Goal: Transaction & Acquisition: Subscribe to service/newsletter

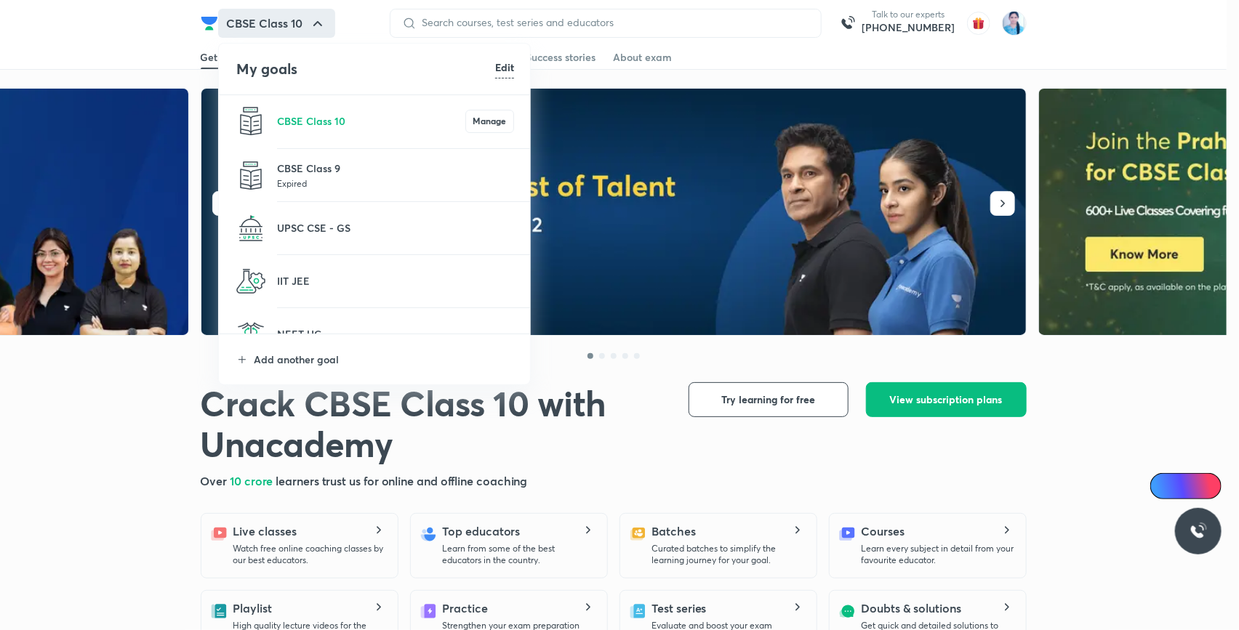
click at [799, 74] on div at bounding box center [619, 315] width 1239 height 630
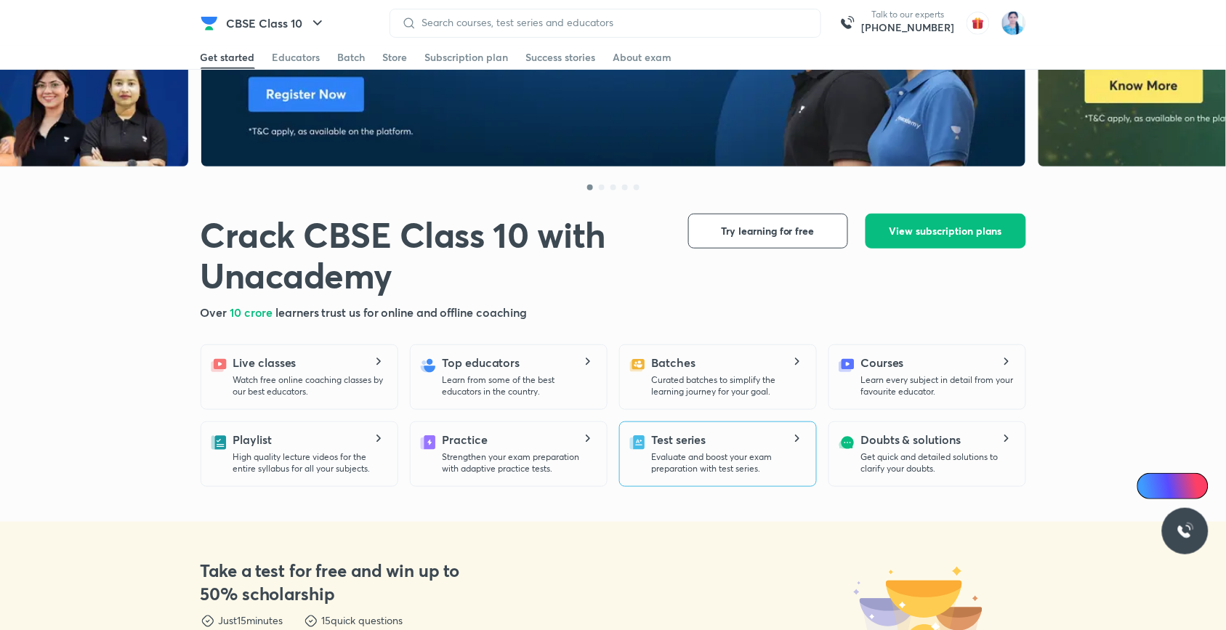
scroll to position [291, 0]
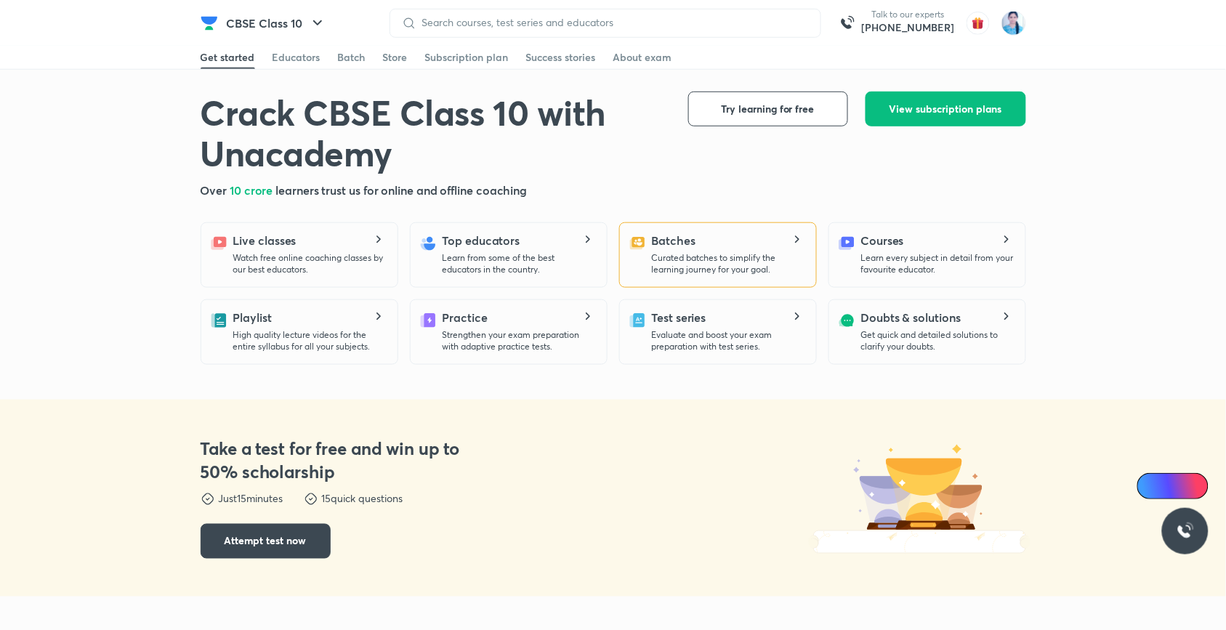
click at [678, 225] on div "Batches Curated batches to simplify the learning journey for your goal." at bounding box center [718, 254] width 198 height 65
click at [756, 252] on p "Curated batches to simplify the learning journey for your goal." at bounding box center [728, 263] width 153 height 23
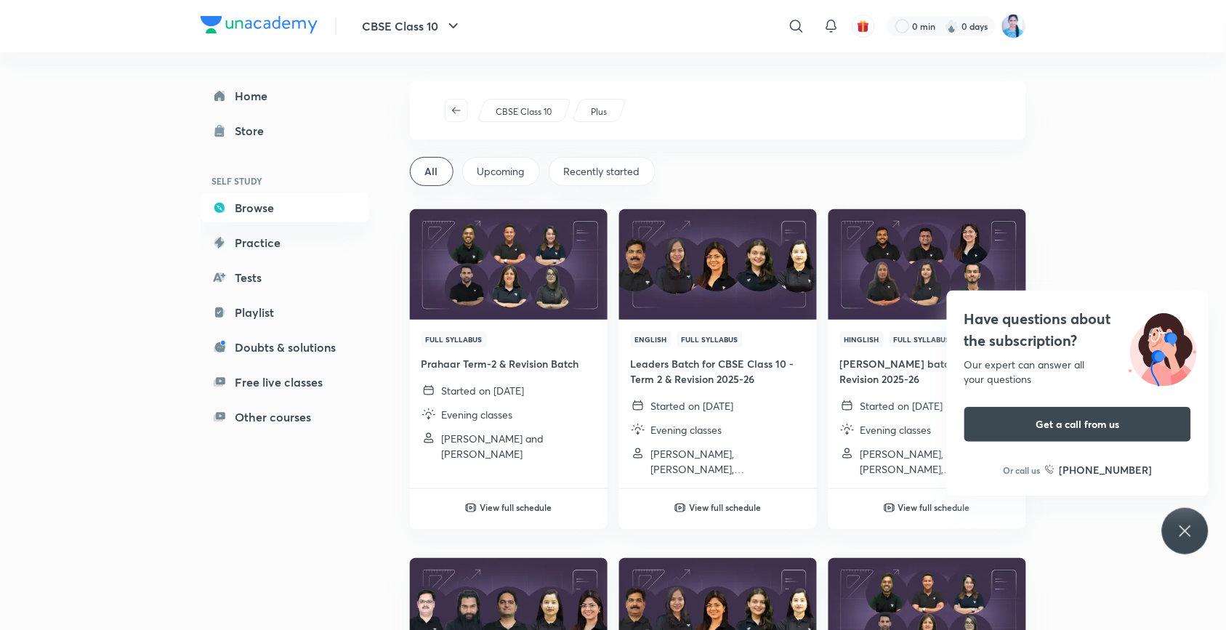
click at [1184, 545] on div "Have questions about the subscription? Our expert can answer all your questions…" at bounding box center [1185, 531] width 47 height 47
